Goal: Transaction & Acquisition: Purchase product/service

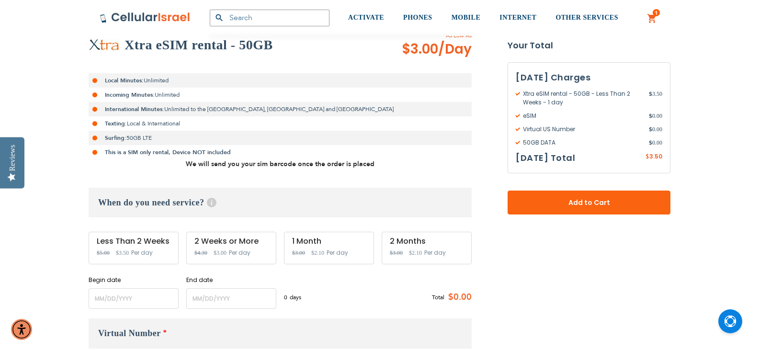
scroll to position [239, 0]
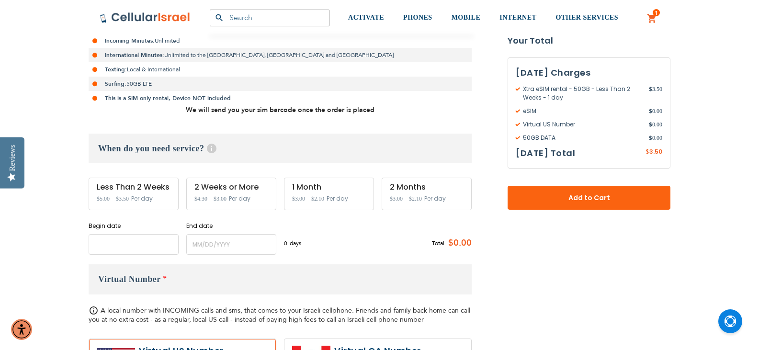
click at [137, 249] on input "name" at bounding box center [134, 244] width 90 height 21
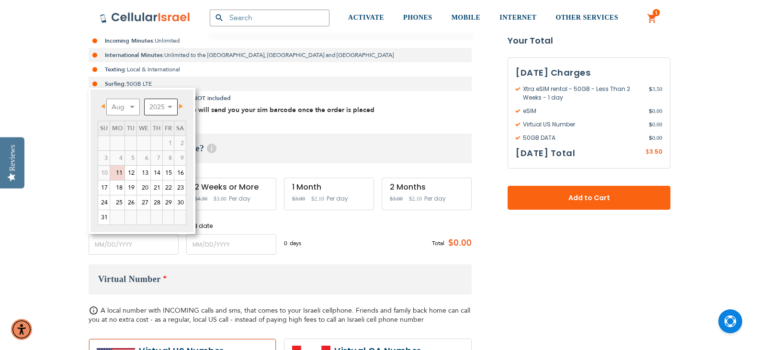
click at [166, 109] on select "2025 2026 2027 2028 2029 2030 2031 2032 2033 2034 2035" at bounding box center [161, 107] width 34 height 17
click at [132, 113] on select "Jan Feb Mar Apr May Jun [DATE] Aug Sep Oct Nov Dec" at bounding box center [123, 107] width 34 height 17
click at [100, 203] on link "25" at bounding box center [103, 202] width 11 height 14
type input "[DATE]"
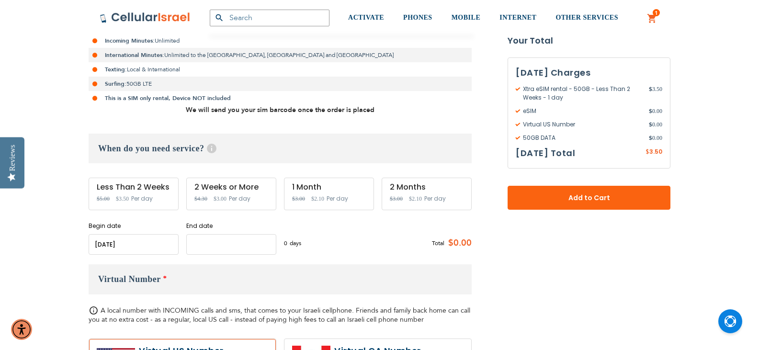
click at [228, 245] on input "name" at bounding box center [231, 244] width 90 height 21
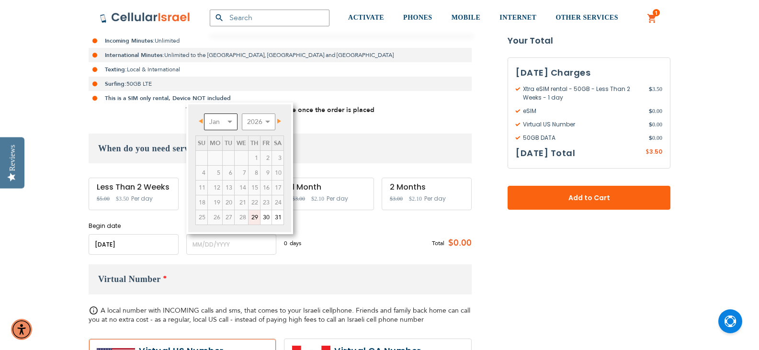
click at [215, 122] on select "Jan Feb Mar Apr May Jun [DATE] Aug Sep Oct Nov Dec" at bounding box center [221, 121] width 34 height 17
click at [254, 158] on link "5" at bounding box center [254, 158] width 11 height 14
type input "[DATE]"
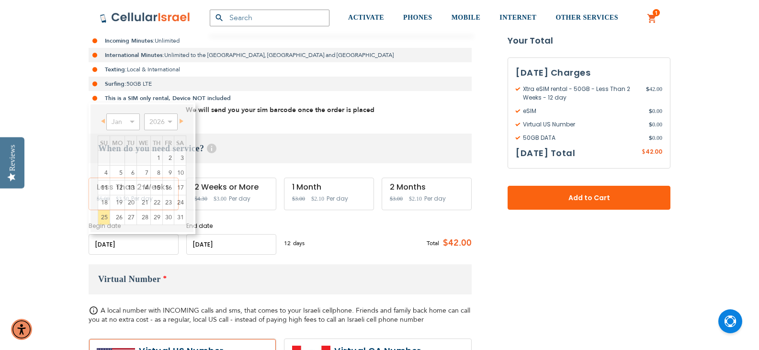
click at [158, 244] on input "name" at bounding box center [134, 244] width 90 height 21
click at [116, 216] on link "26" at bounding box center [117, 217] width 14 height 14
type input "[DATE]"
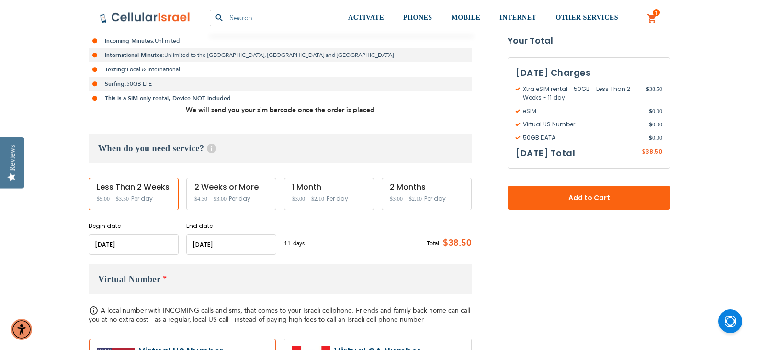
click at [294, 214] on div "When do you need service? Help Service starts at 12 AM of the start date and en…" at bounding box center [280, 194] width 383 height 121
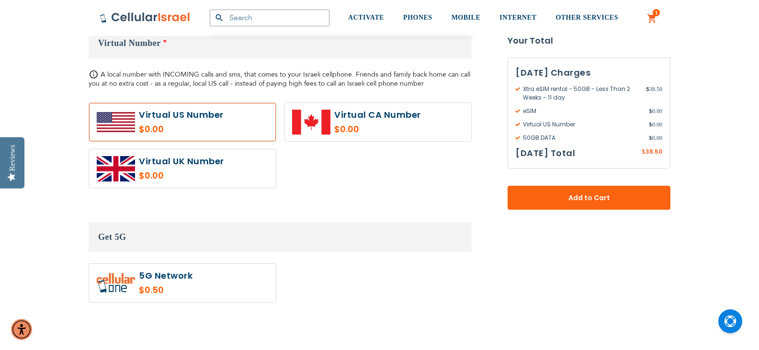
scroll to position [527, 0]
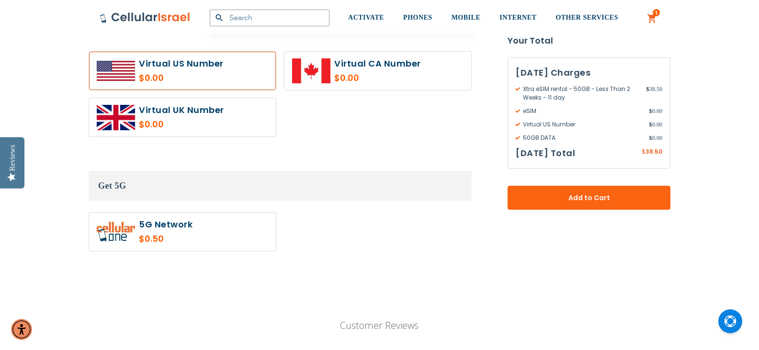
click at [147, 240] on label at bounding box center [182, 232] width 187 height 38
radio input "true"
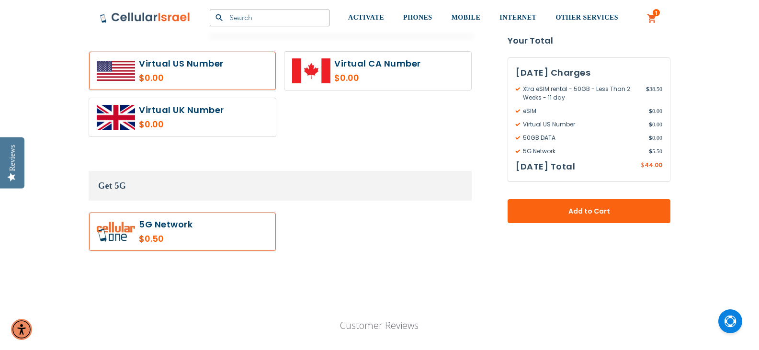
scroll to position [479, 0]
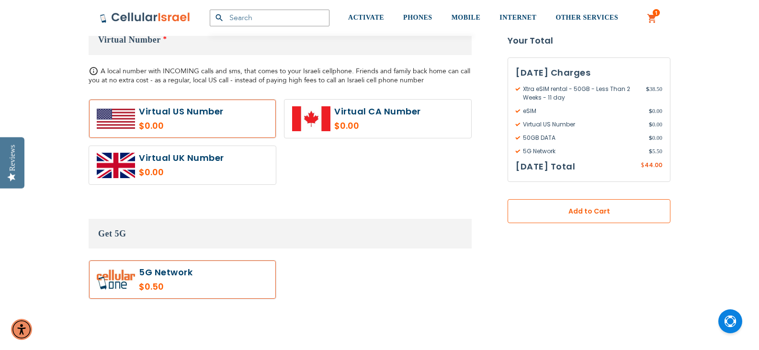
click at [555, 215] on span "Add to Cart" at bounding box center [589, 211] width 100 height 10
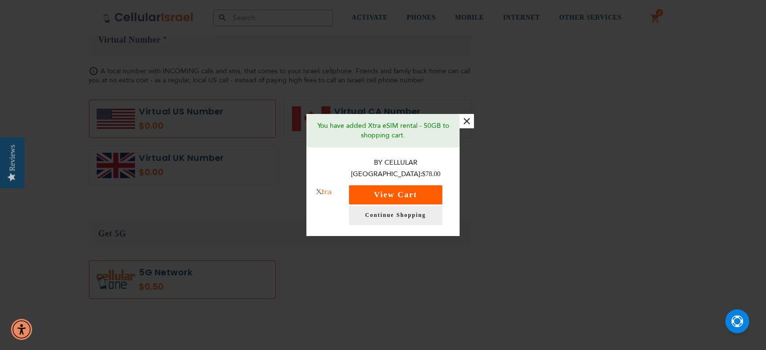
click at [407, 185] on button "View Cart" at bounding box center [395, 194] width 93 height 19
